Goal: Navigation & Orientation: Find specific page/section

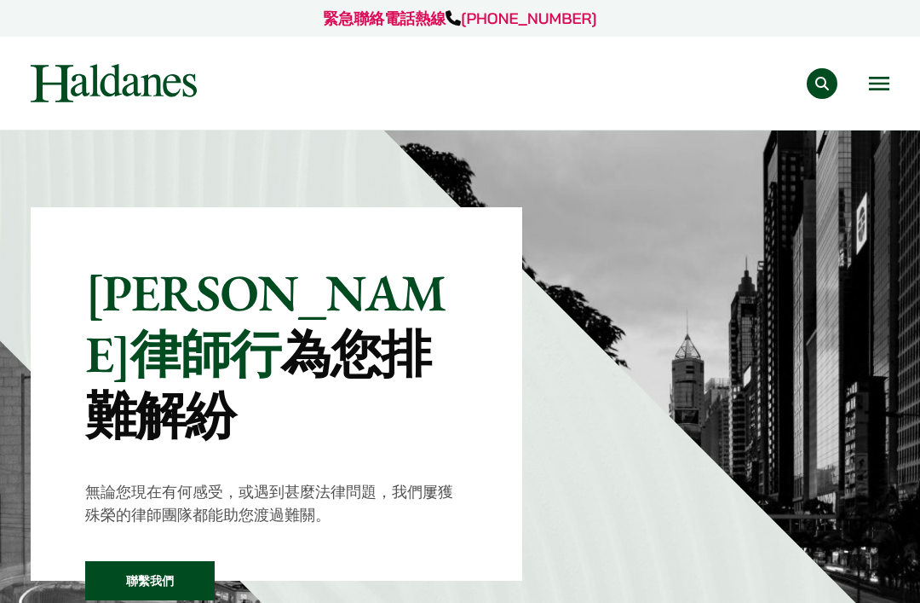
click at [69, 89] on img at bounding box center [114, 83] width 166 height 38
click at [887, 77] on button "Open menu" at bounding box center [879, 84] width 20 height 14
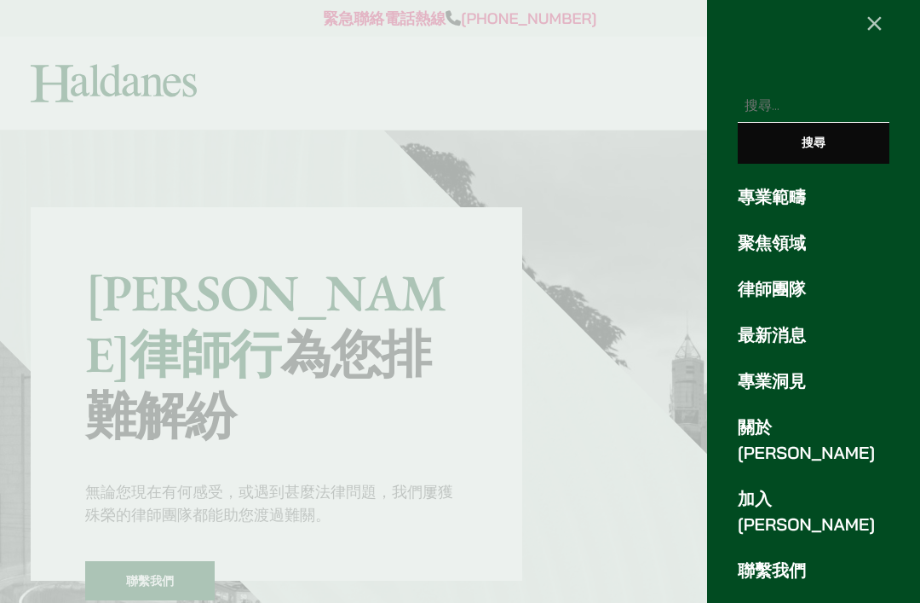
scroll to position [25, 0]
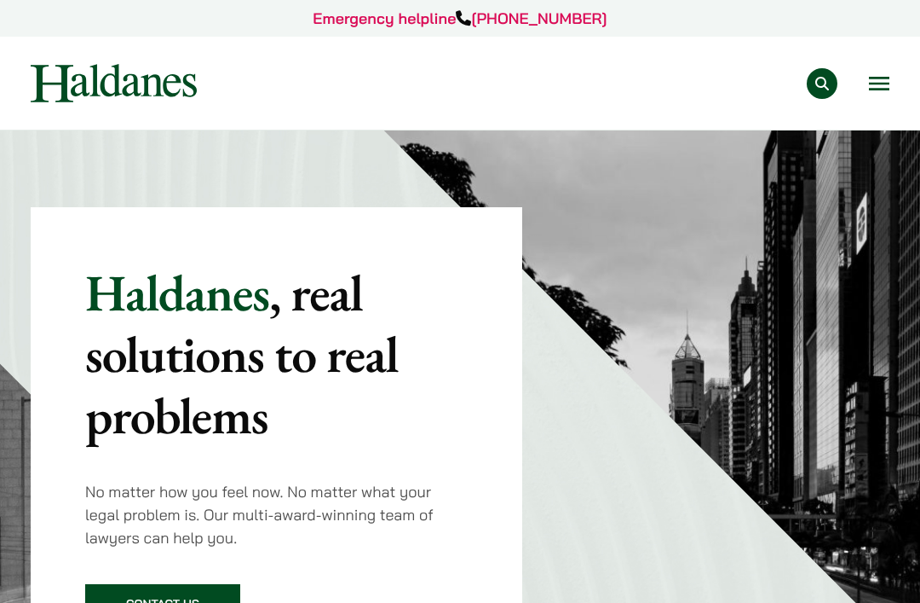
click at [874, 107] on nav "Practice Areas Antitrust and Competition Law Civil Litigation & Dispute Resolut…" at bounding box center [460, 83] width 859 height 93
click at [875, 80] on button "Open menu" at bounding box center [879, 84] width 20 height 14
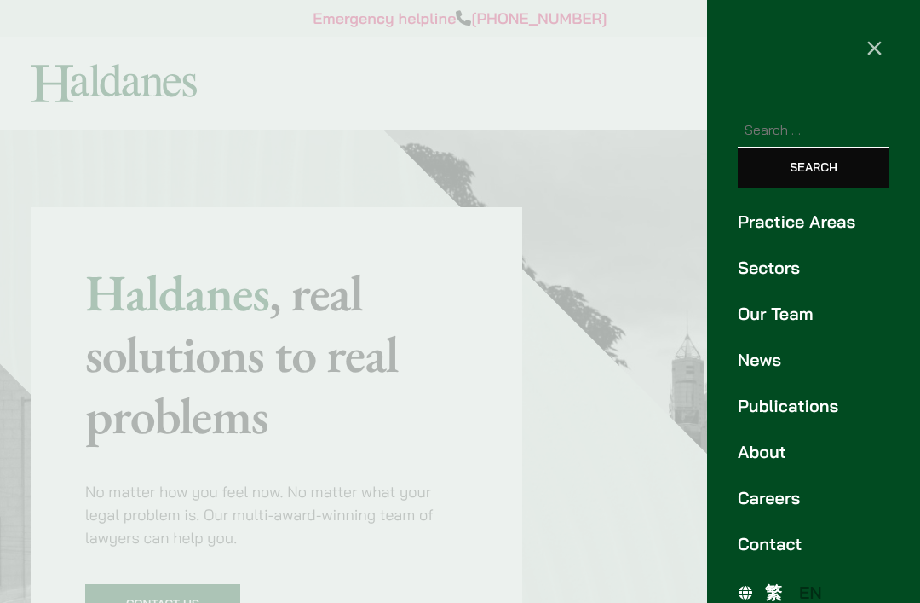
click at [769, 453] on link "About" at bounding box center [814, 452] width 152 height 26
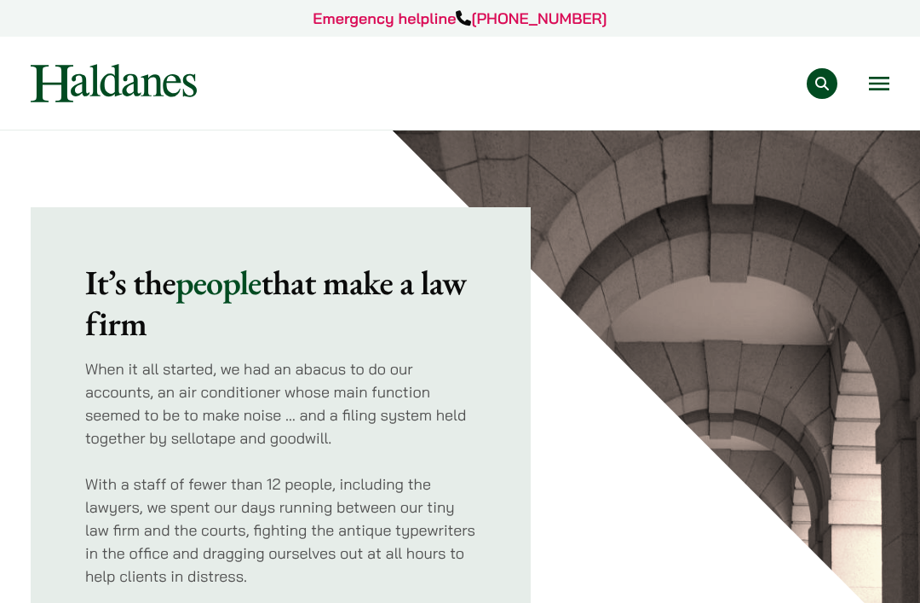
click at [881, 87] on button "Open menu" at bounding box center [879, 84] width 20 height 14
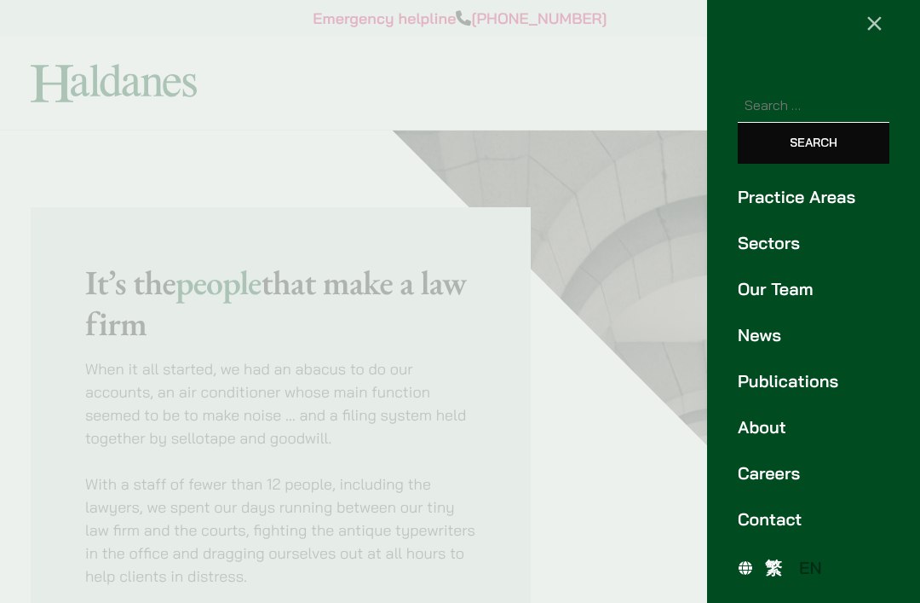
scroll to position [25, 0]
